Goal: Find specific page/section: Find specific page/section

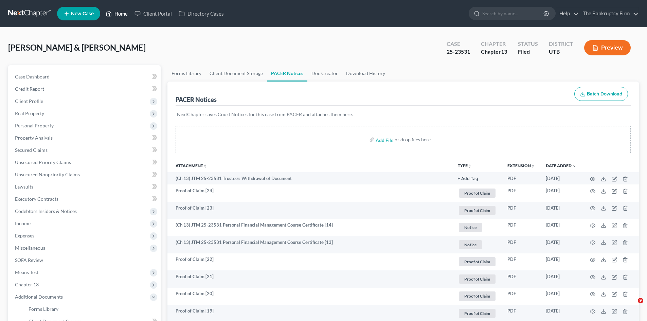
click at [117, 11] on link "Home" at bounding box center [116, 13] width 29 height 12
click at [120, 14] on link "Home" at bounding box center [116, 13] width 29 height 12
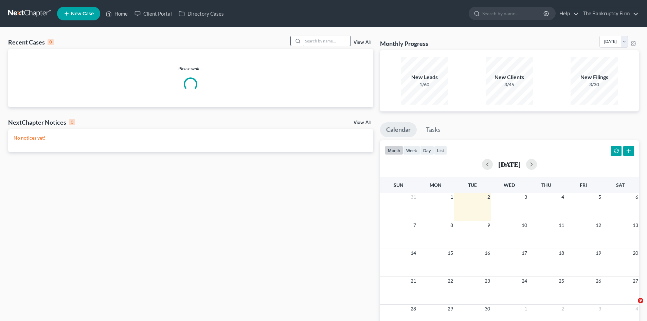
click at [308, 40] on input "search" at bounding box center [327, 41] width 48 height 10
type input "[PERSON_NAME]"
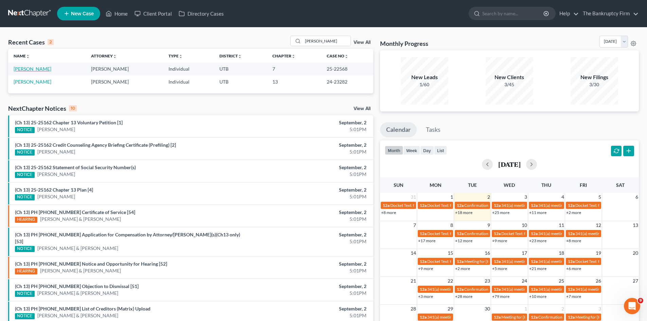
click at [24, 67] on link "[PERSON_NAME]" at bounding box center [33, 69] width 38 height 6
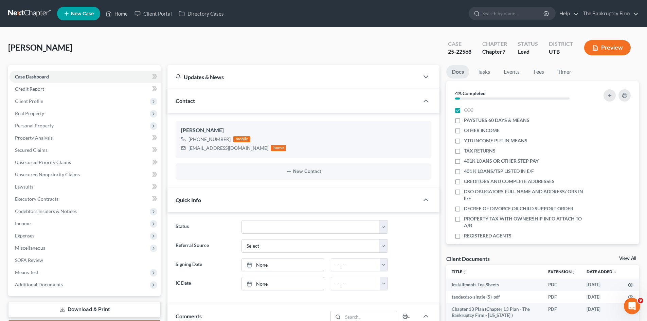
scroll to position [54, 0]
click at [117, 12] on link "Home" at bounding box center [116, 13] width 29 height 12
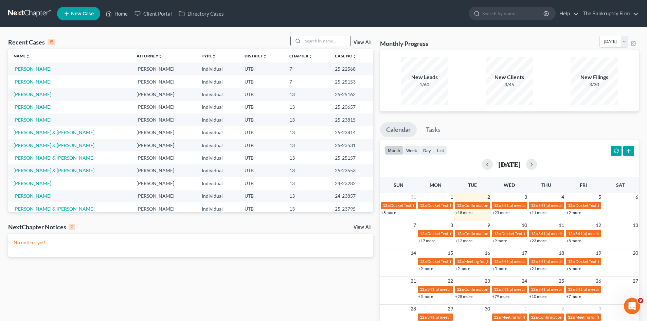
click at [308, 41] on input "search" at bounding box center [327, 41] width 48 height 10
click at [25, 70] on link "[PERSON_NAME]" at bounding box center [33, 69] width 38 height 6
